Goal: Transaction & Acquisition: Purchase product/service

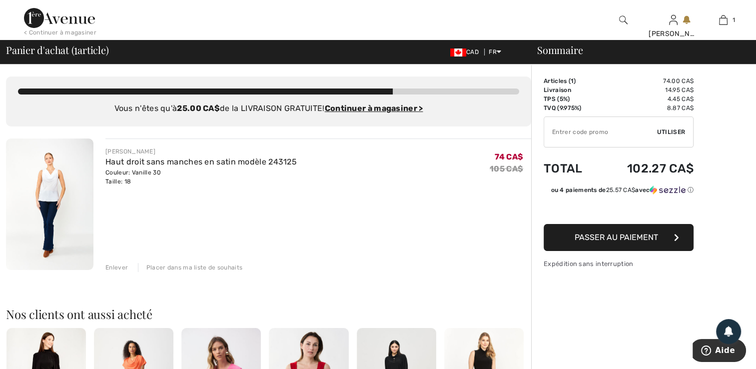
type input "NEW15"
click at [120, 265] on div "Enlever" at bounding box center [116, 267] width 22 height 9
